Goal: Transaction & Acquisition: Purchase product/service

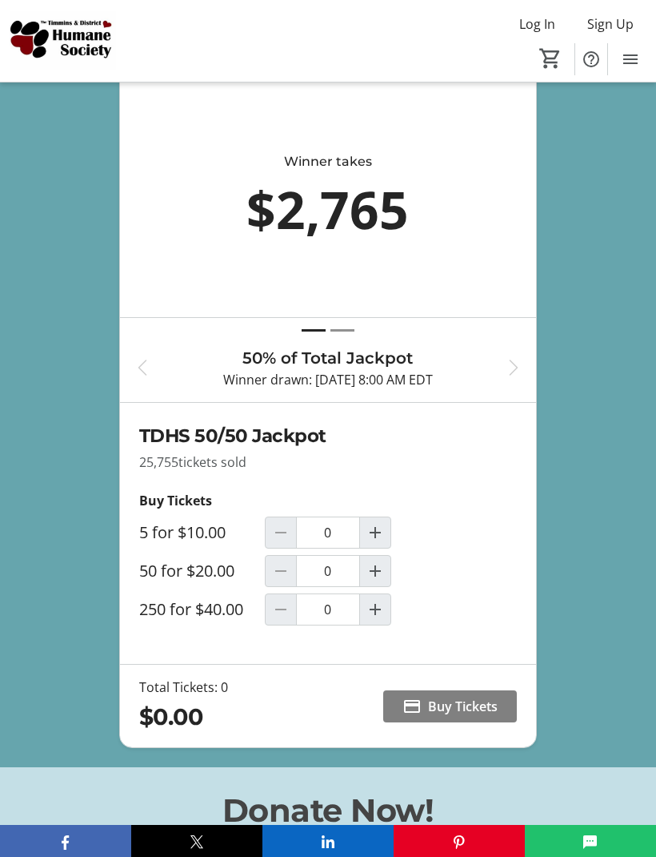
scroll to position [902, 0]
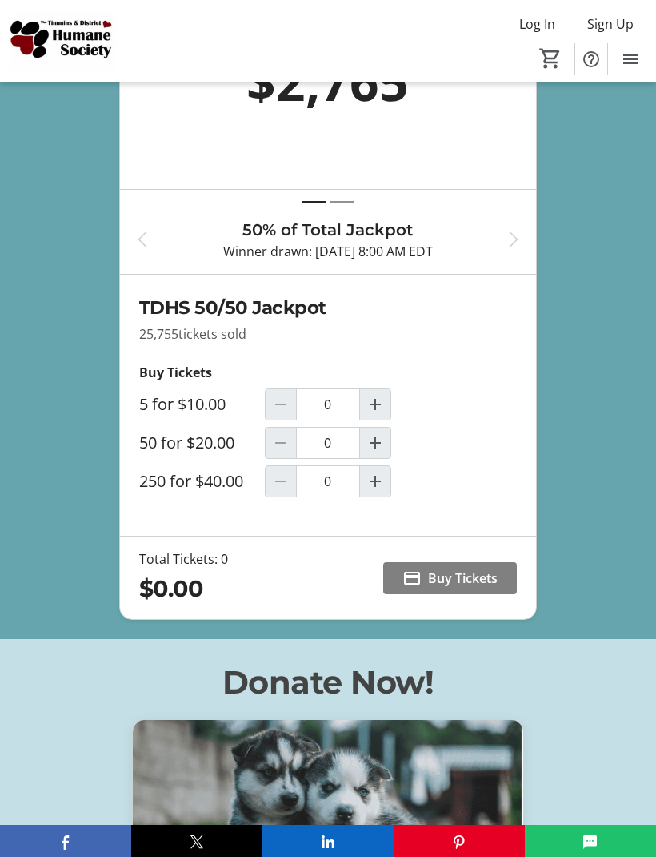
click at [371, 414] on mat-icon "Increment by one" at bounding box center [375, 404] width 19 height 19
click at [282, 414] on mat-icon "Decrement by one" at bounding box center [280, 404] width 19 height 19
type input "0"
click at [371, 452] on mat-icon "Increment by one" at bounding box center [375, 442] width 19 height 19
type input "1"
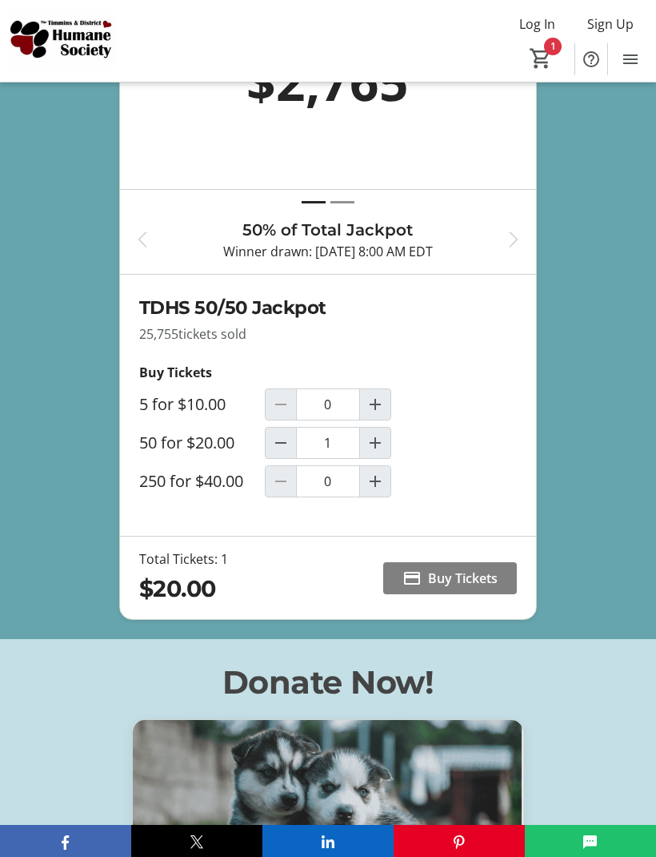
click at [458, 588] on span "Buy Tickets" at bounding box center [463, 577] width 70 height 19
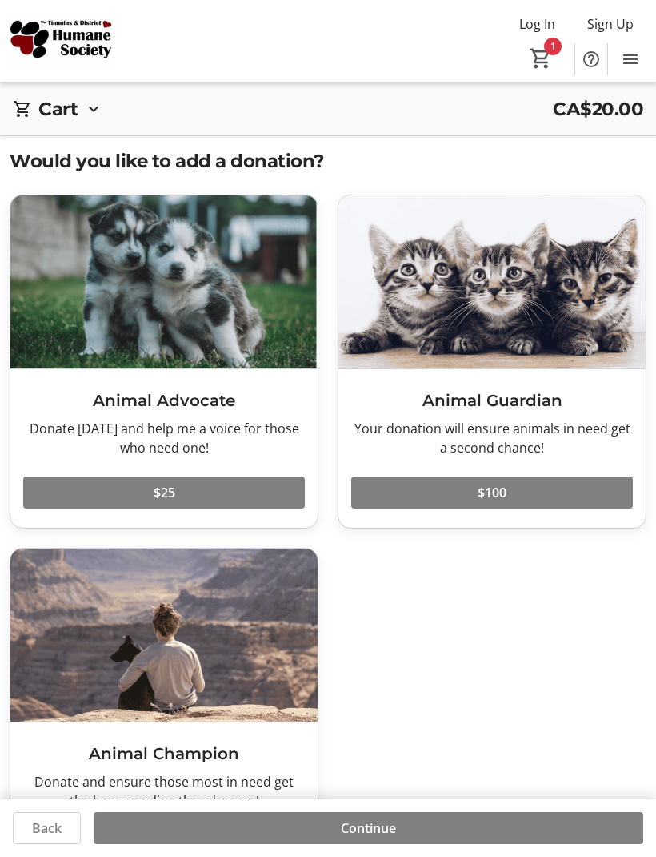
scroll to position [58, 0]
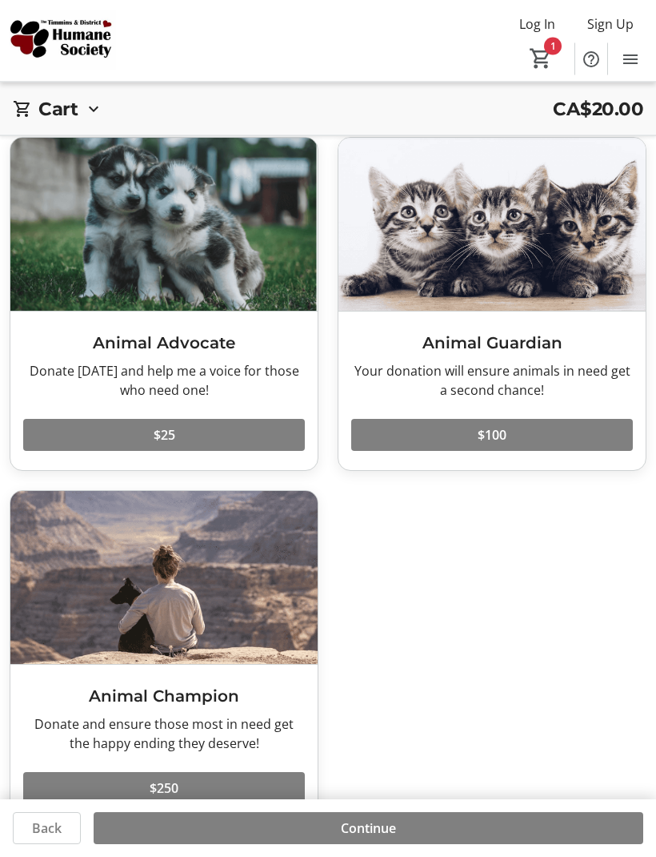
click at [382, 837] on span "Continue" at bounding box center [368, 827] width 55 height 19
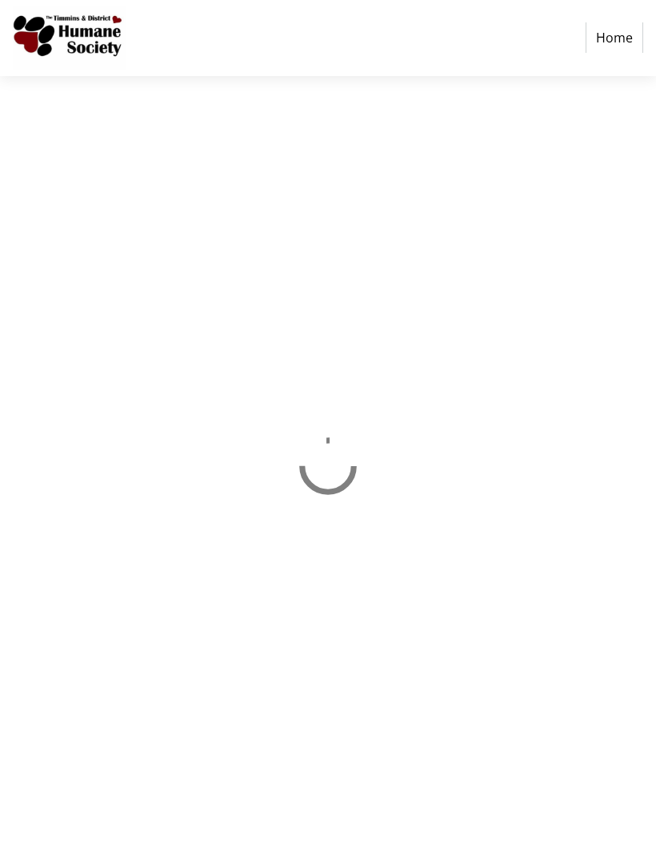
select select "CA"
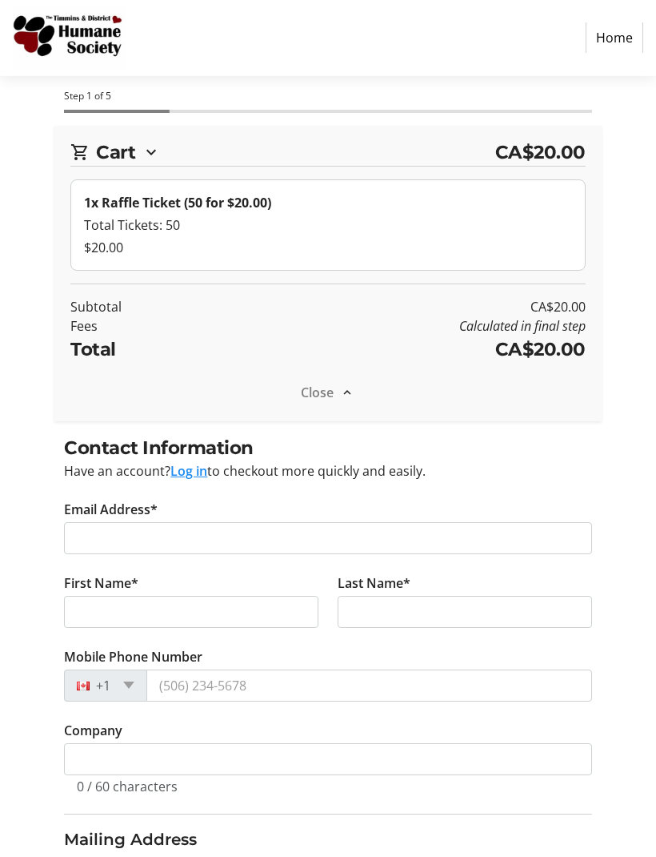
scroll to position [1, 0]
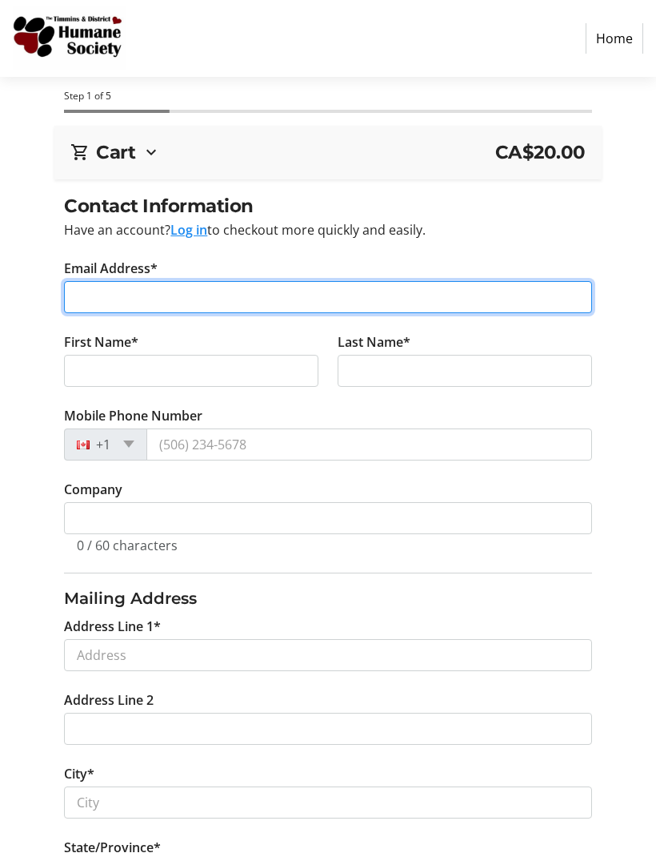
click at [281, 299] on input "Email Address*" at bounding box center [328, 297] width 528 height 32
type input "janerobt123@gmail.com"
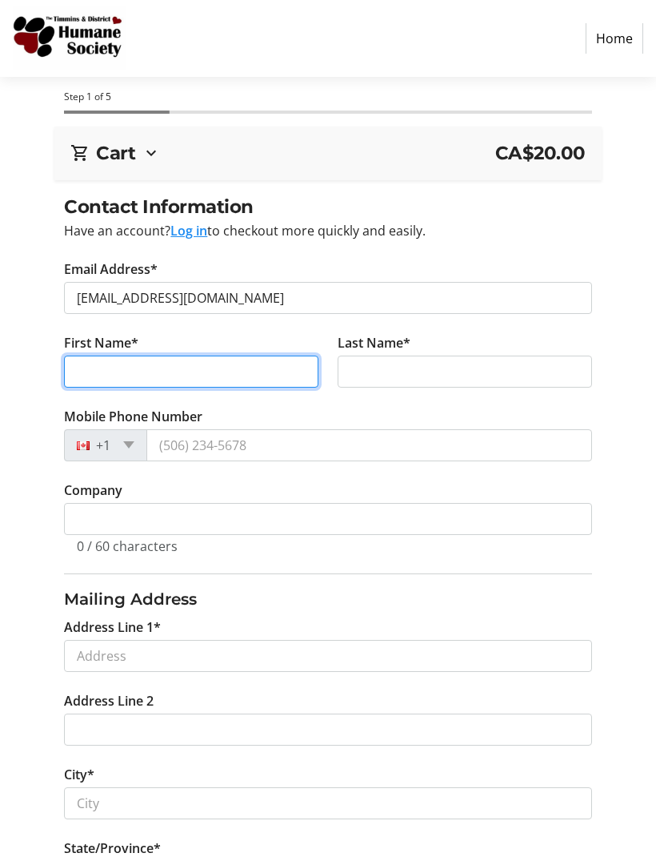
click at [251, 385] on input "First Name*" at bounding box center [191, 371] width 255 height 32
type input "Jane"
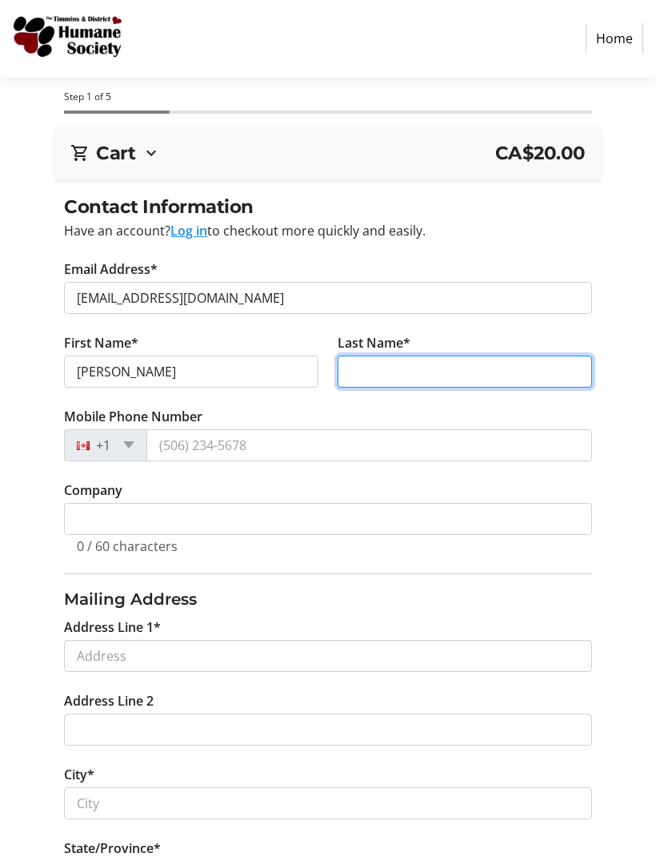
type input "White"
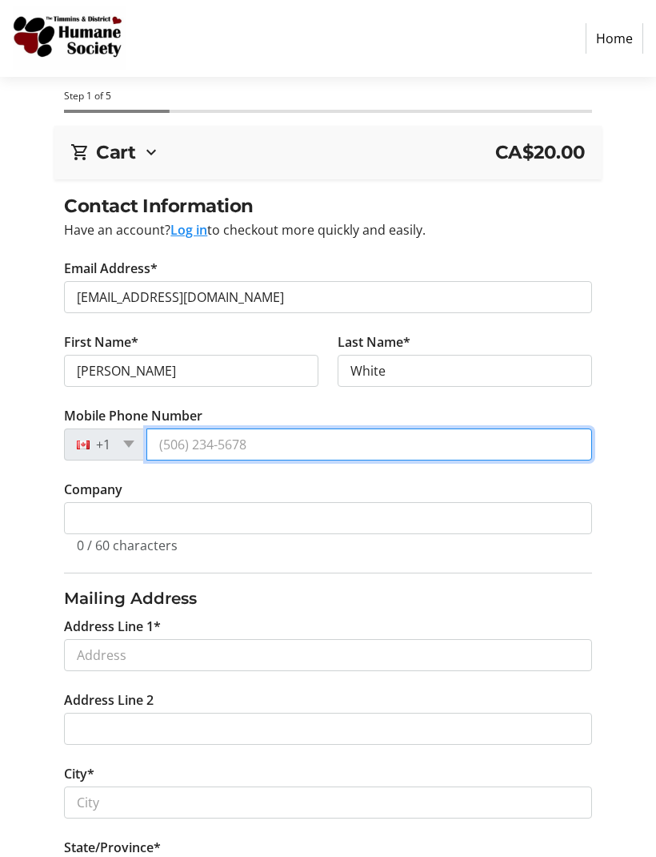
click at [285, 456] on input "Mobile Phone Number" at bounding box center [369, 444] width 445 height 32
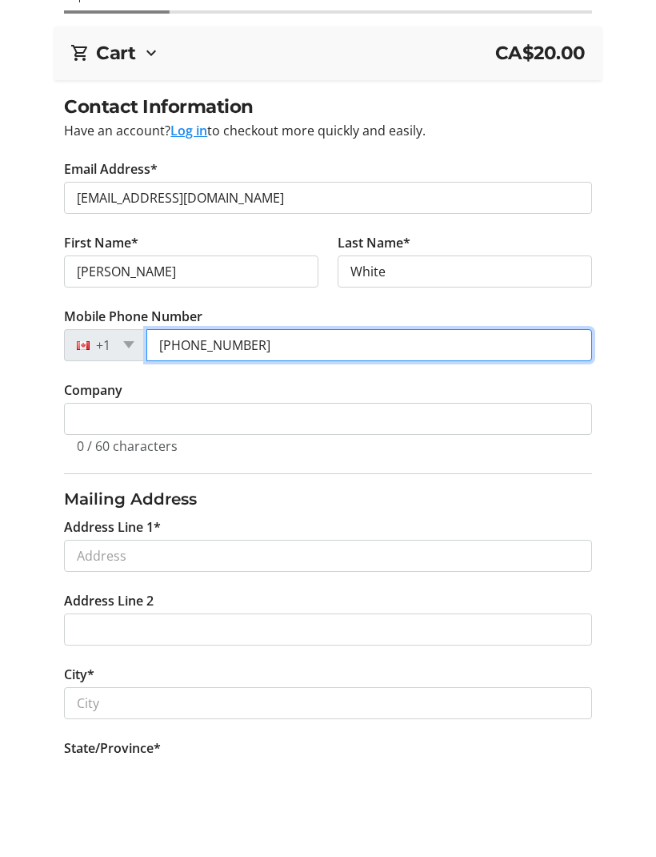
type input "(705) 268-0935"
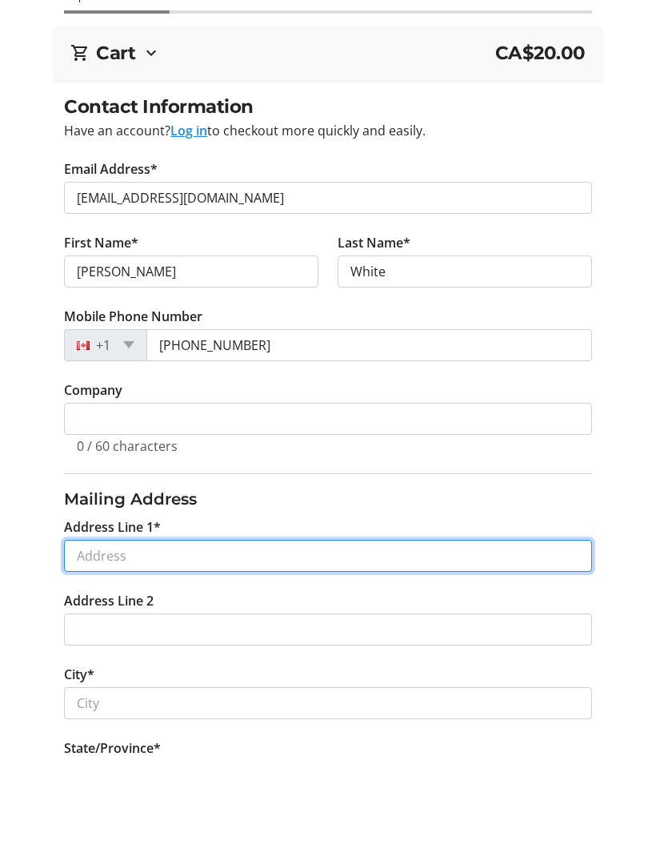
click at [303, 640] on input "Address Line 1*" at bounding box center [328, 656] width 528 height 32
